Goal: Check status: Check status

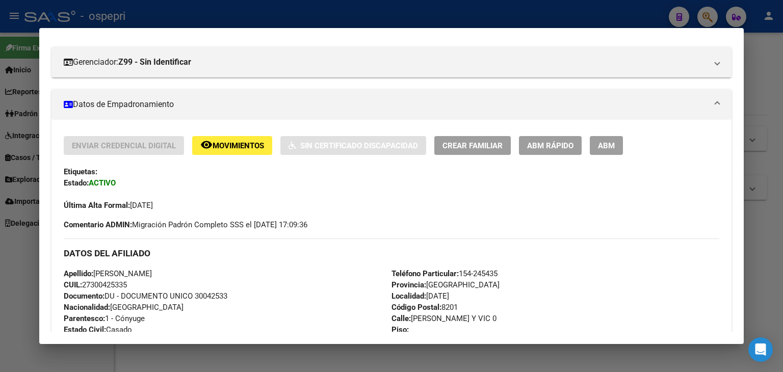
scroll to position [31, 0]
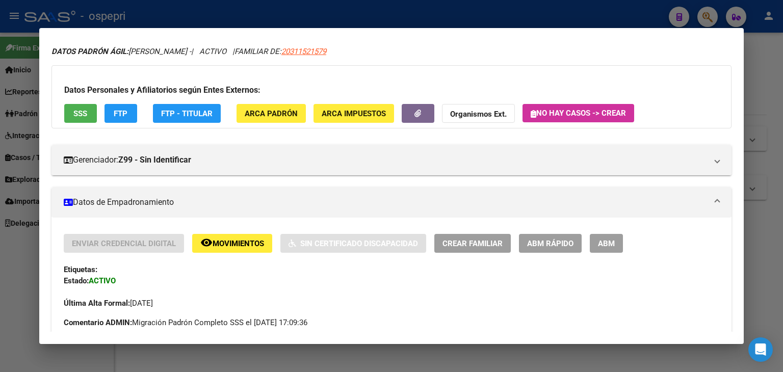
click at [473, 106] on button "Organismos Ext." at bounding box center [478, 113] width 73 height 19
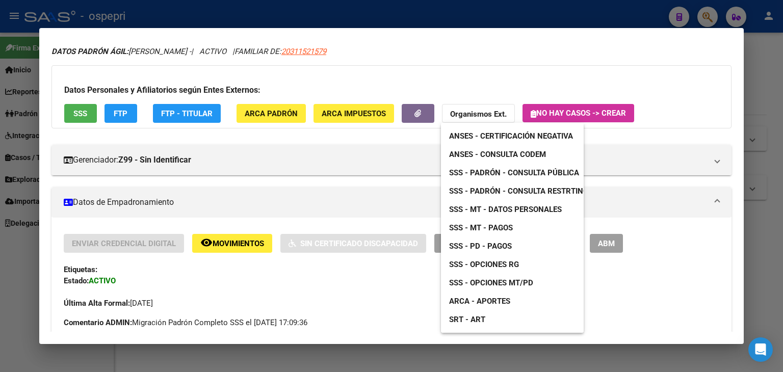
click at [424, 26] on div at bounding box center [391, 186] width 783 height 372
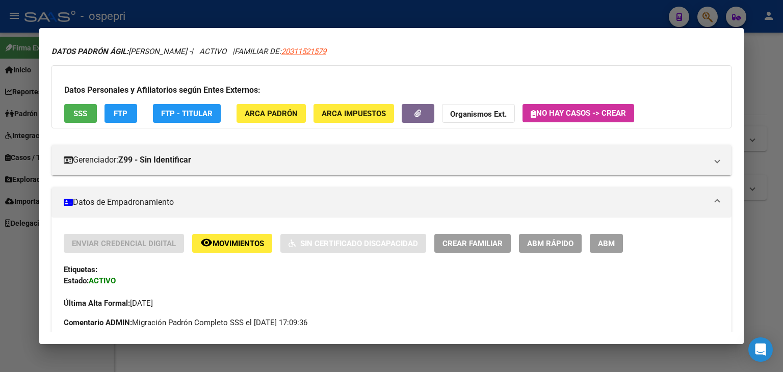
click at [452, 17] on div at bounding box center [391, 186] width 783 height 372
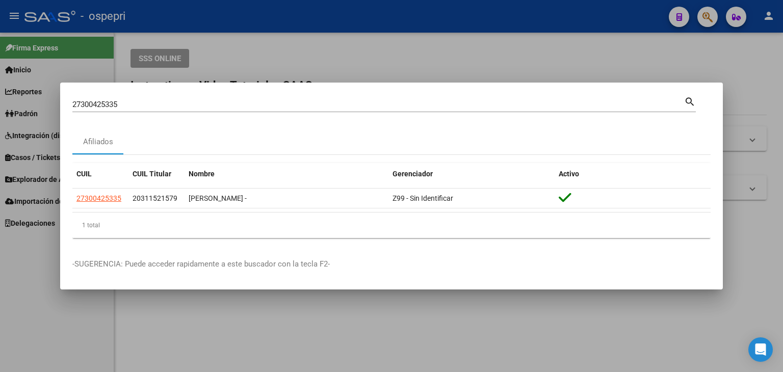
click at [92, 104] on input "27300425335" at bounding box center [377, 104] width 611 height 9
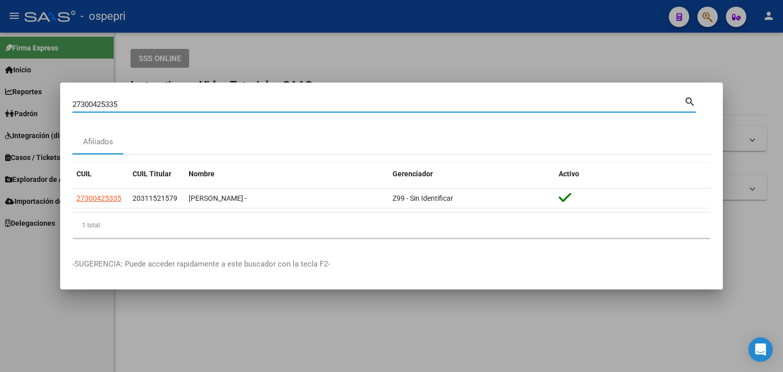
click at [92, 104] on input "27300425335" at bounding box center [377, 104] width 611 height 9
paste input "-41920420-"
type input "27419204205"
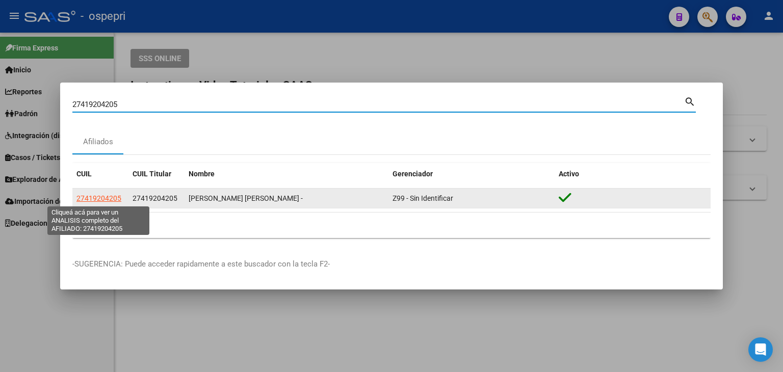
click at [100, 198] on span "27419204205" at bounding box center [98, 198] width 45 height 8
type textarea "27419204205"
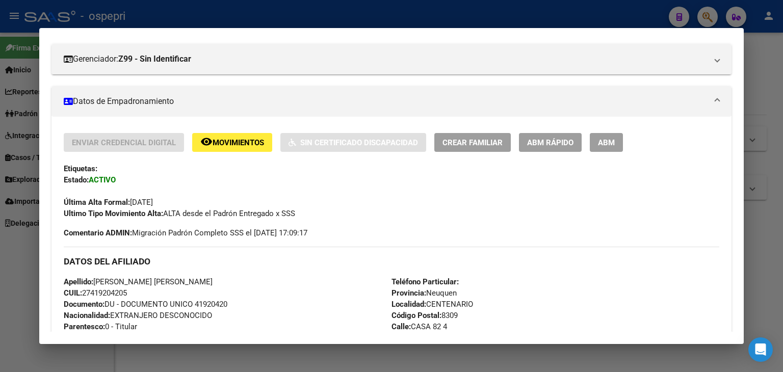
scroll to position [0, 0]
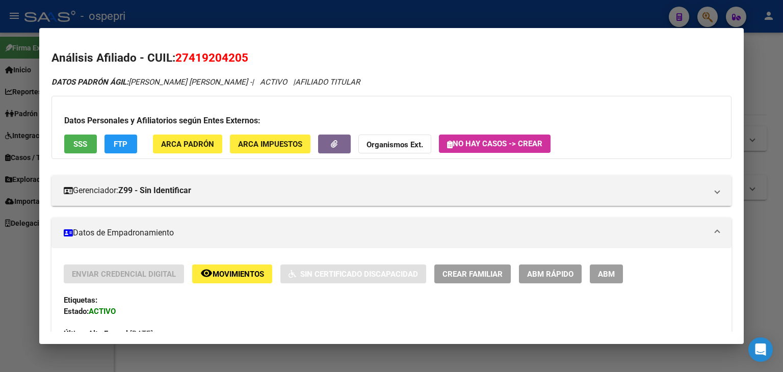
click at [408, 138] on button "Organismos Ext." at bounding box center [394, 144] width 73 height 19
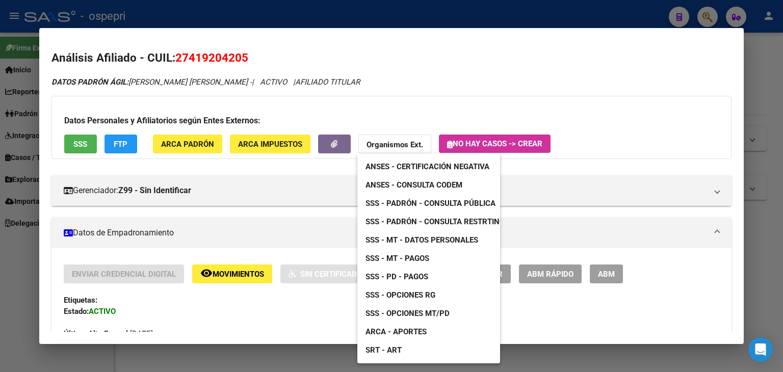
click at [414, 296] on span "SSS - Opciones RG" at bounding box center [400, 294] width 70 height 9
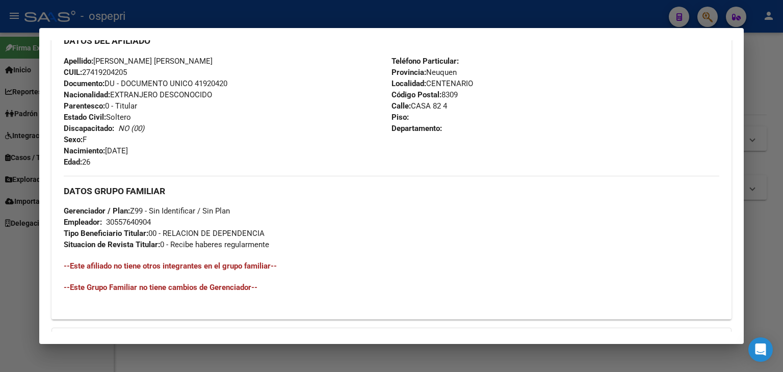
scroll to position [437, 0]
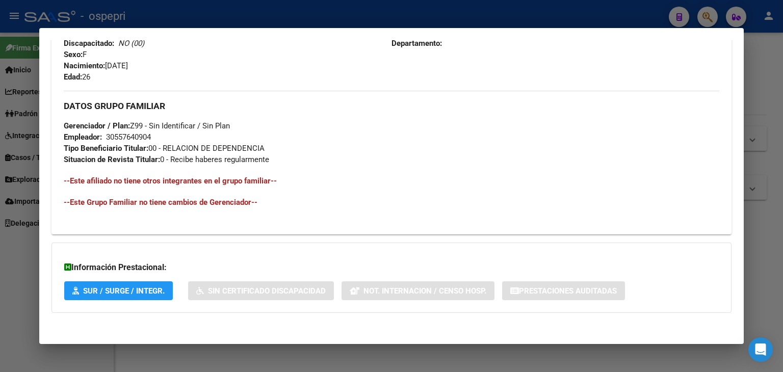
click at [126, 138] on div "30557640904" at bounding box center [128, 136] width 45 height 11
click at [127, 138] on div "30557640904" at bounding box center [128, 136] width 45 height 11
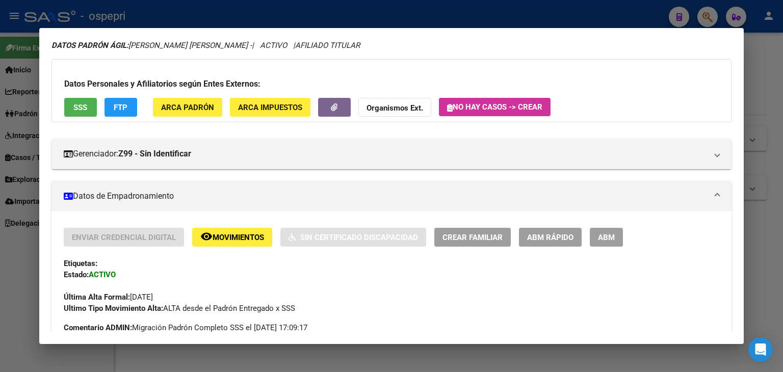
scroll to position [0, 0]
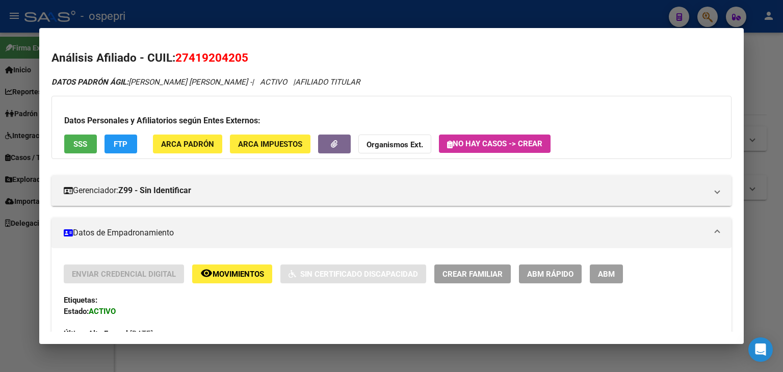
click at [447, 18] on div at bounding box center [391, 186] width 783 height 372
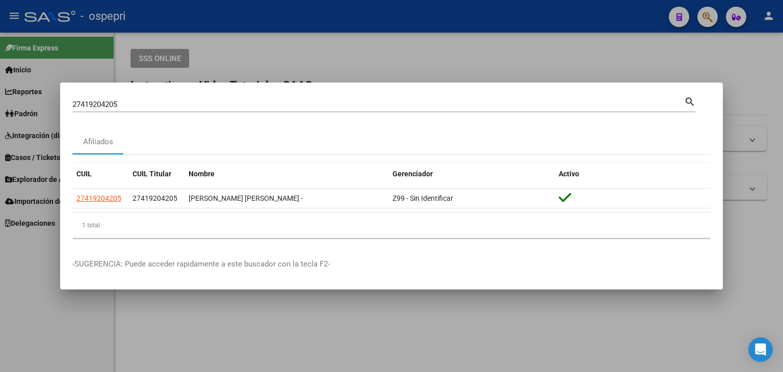
click at [88, 111] on div "27419204205 Buscar (apellido, dni, cuil, [PERSON_NAME], cuit, obra social)" at bounding box center [377, 104] width 611 height 15
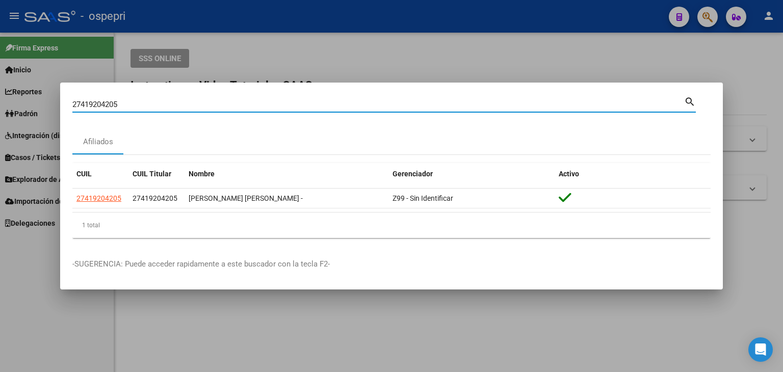
click at [88, 104] on input "27419204205" at bounding box center [377, 104] width 611 height 9
paste input "34625246"
type input "34625246"
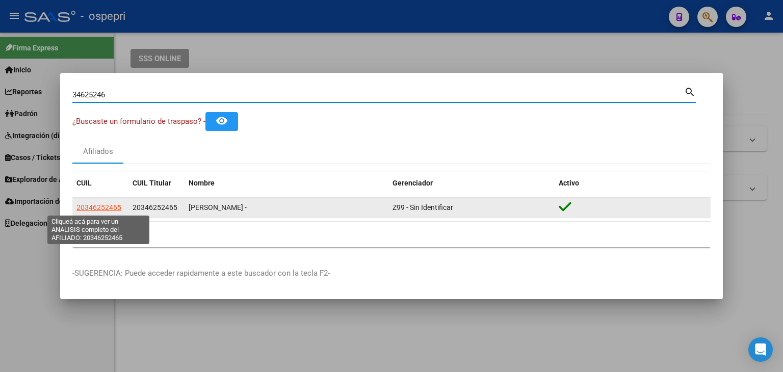
click at [108, 208] on span "20346252465" at bounding box center [98, 207] width 45 height 8
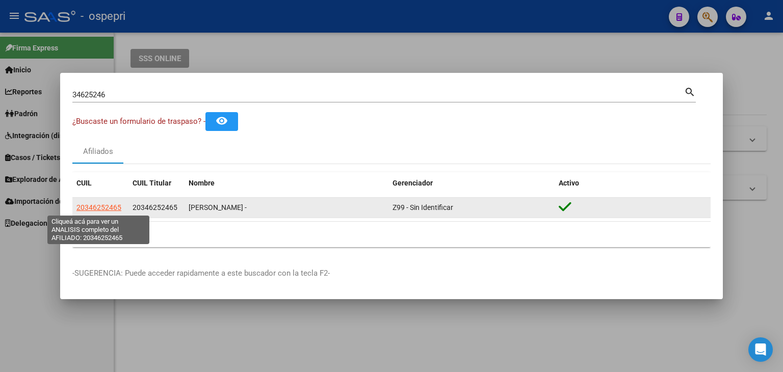
type textarea "20346252465"
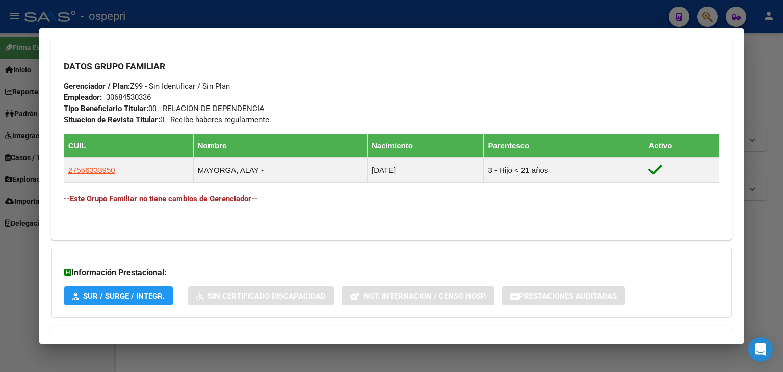
scroll to position [518, 0]
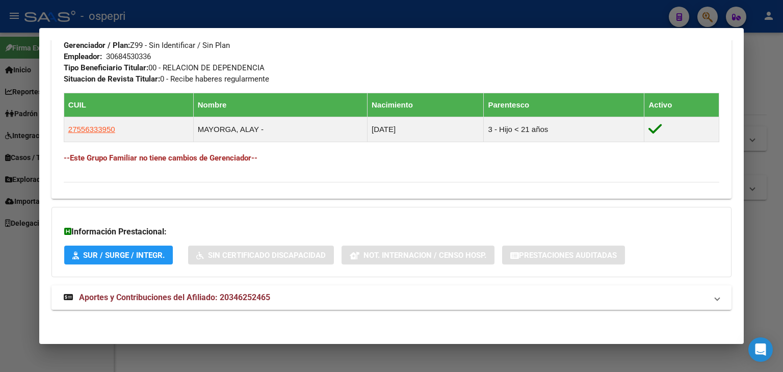
click at [194, 294] on span "Aportes y Contribuciones del Afiliado: 20346252465" at bounding box center [174, 297] width 191 height 10
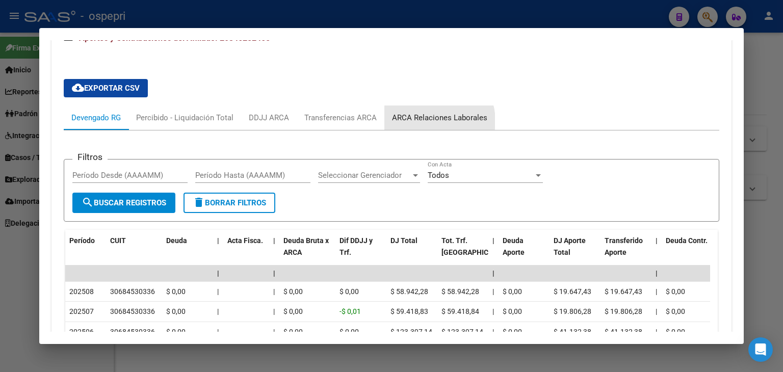
click at [430, 120] on div "ARCA Relaciones Laborales" at bounding box center [439, 117] width 95 height 11
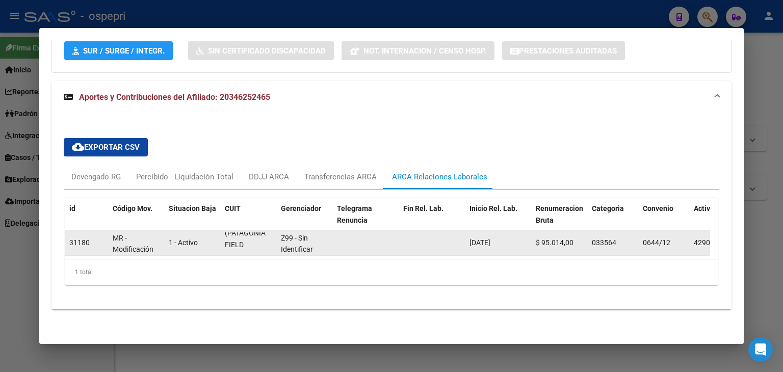
scroll to position [0, 0]
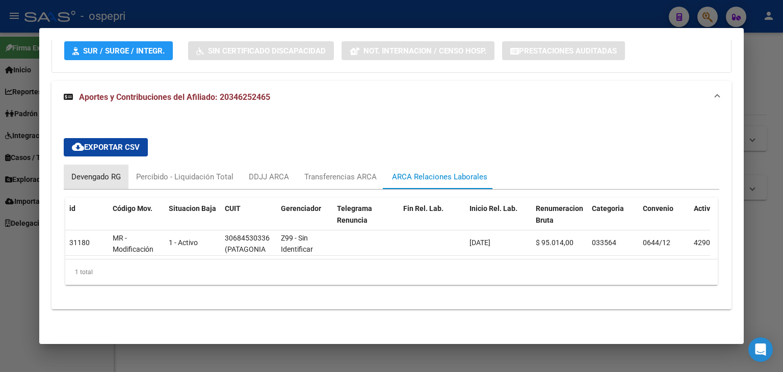
click at [93, 171] on div "Devengado RG" at bounding box center [95, 176] width 49 height 11
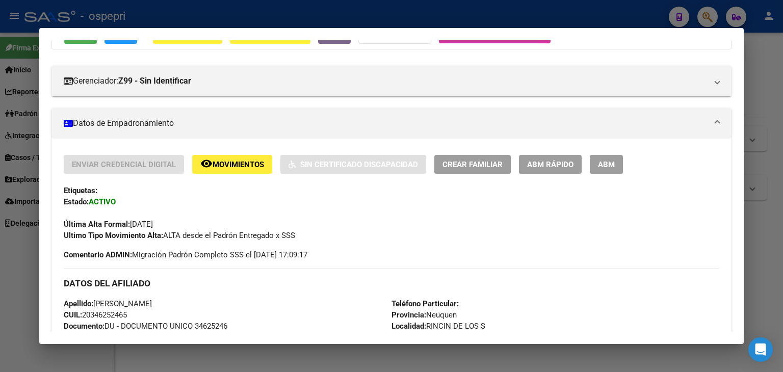
scroll to position [16, 0]
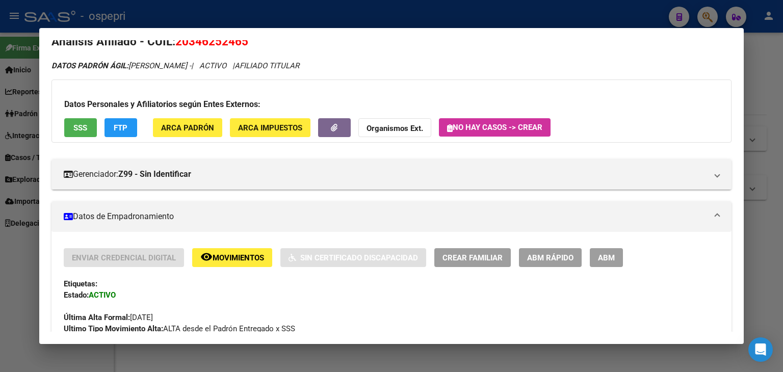
click at [398, 131] on strong "Organismos Ext." at bounding box center [394, 128] width 57 height 9
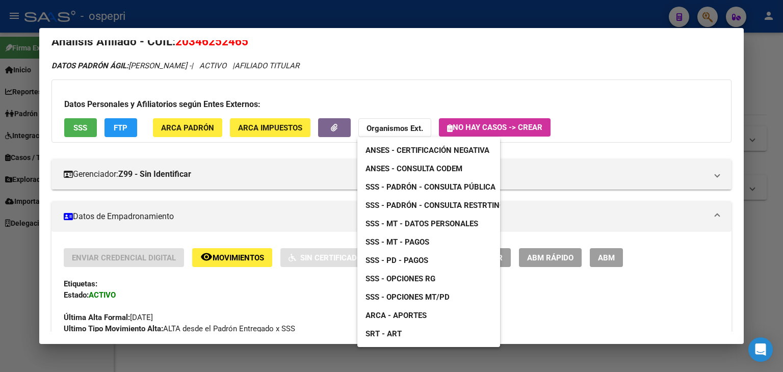
click at [407, 186] on span "SSS - Padrón - Consulta Pública" at bounding box center [430, 186] width 130 height 9
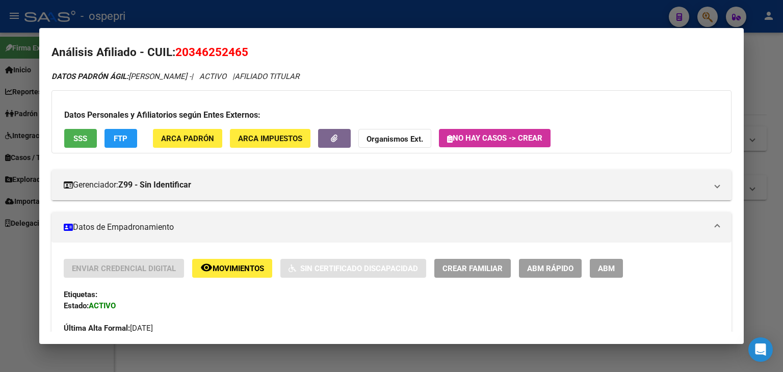
scroll to position [0, 0]
